Goal: Transaction & Acquisition: Purchase product/service

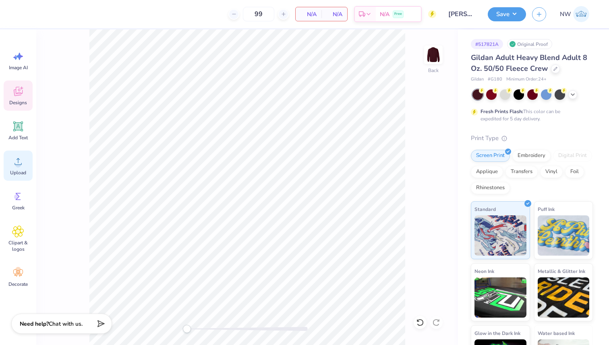
click at [18, 166] on circle at bounding box center [18, 165] width 6 height 6
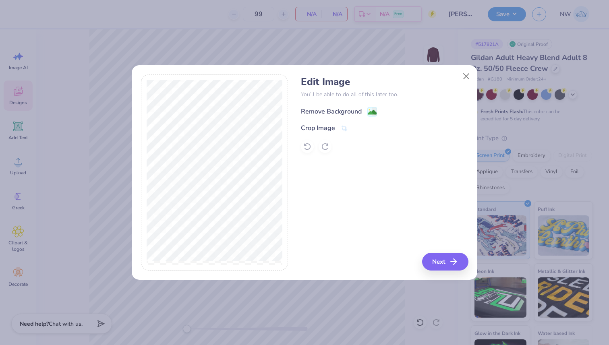
click at [372, 109] on image at bounding box center [371, 112] width 9 height 9
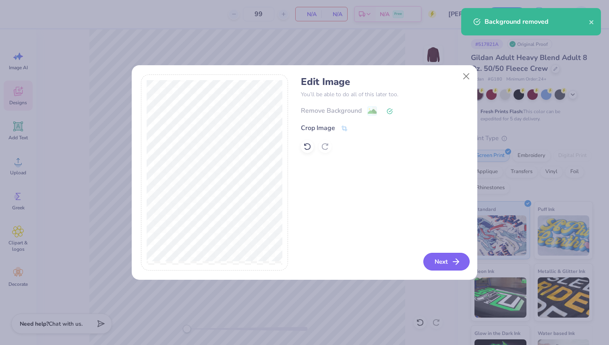
click at [448, 270] on button "Next" at bounding box center [446, 262] width 46 height 18
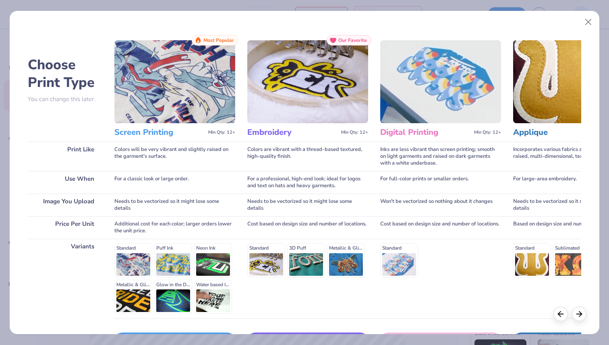
scroll to position [56, 0]
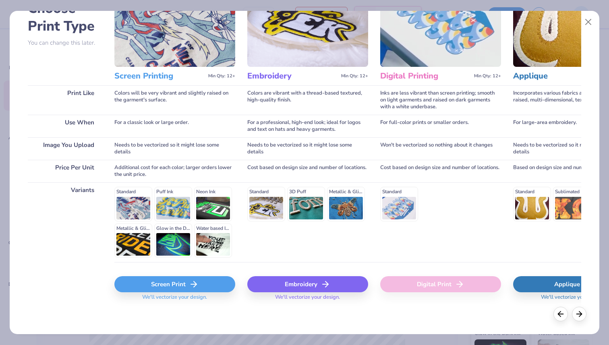
click at [184, 285] on div "Screen Print" at bounding box center [174, 284] width 121 height 16
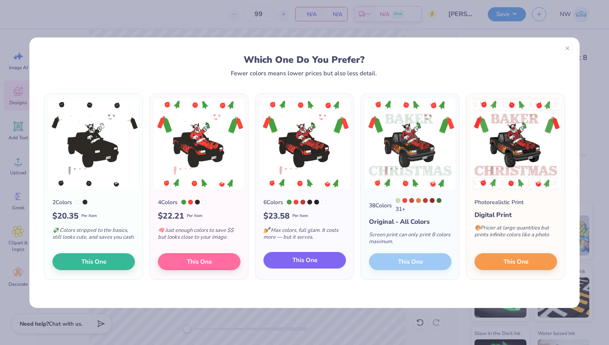
click at [275, 265] on button "This One" at bounding box center [304, 260] width 83 height 17
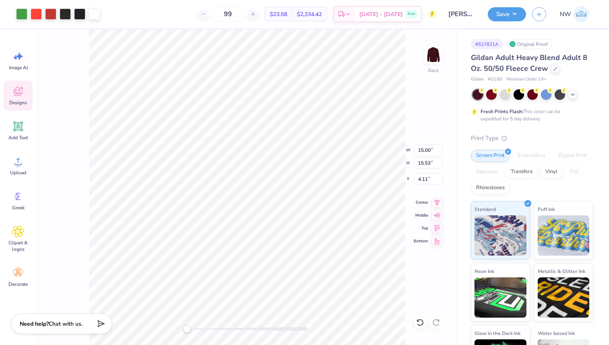
click at [73, 75] on div "Back W 15.00 15.00 " H 15.53 15.53 " Y 4.11 4.11 " Center Middle Top Bottom" at bounding box center [246, 187] width 421 height 316
click at [237, 14] on input "99" at bounding box center [227, 14] width 31 height 14
click at [243, 14] on input "99" at bounding box center [227, 14] width 31 height 14
type input "9"
type input "132"
